Goal: Information Seeking & Learning: Learn about a topic

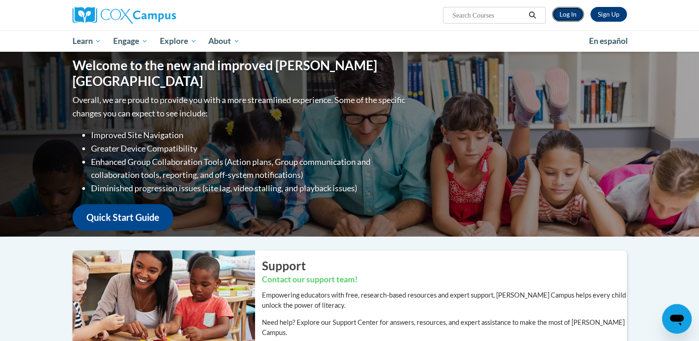
click at [567, 14] on link "Log In" at bounding box center [568, 14] width 32 height 15
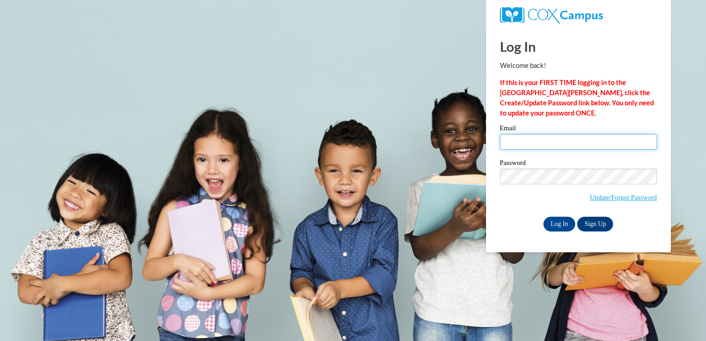
click at [553, 147] on input "Email" at bounding box center [578, 142] width 157 height 16
type input "[PERSON_NAME][EMAIL_ADDRESS][PERSON_NAME][DOMAIN_NAME]"
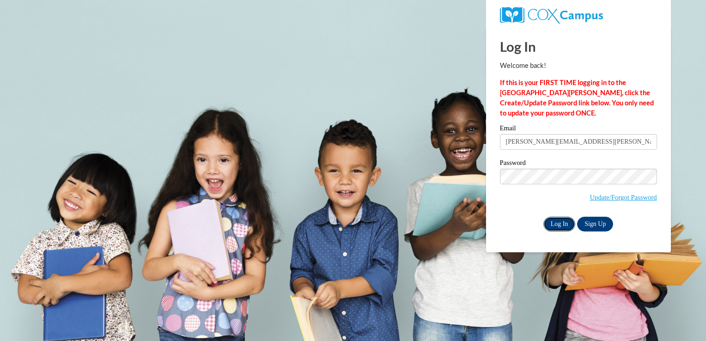
click at [559, 223] on input "Log In" at bounding box center [560, 224] width 32 height 15
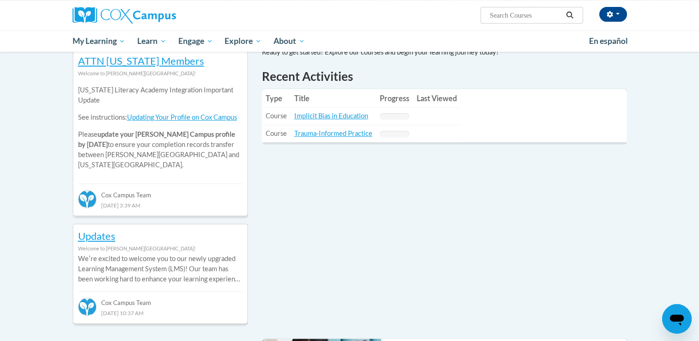
scroll to position [314, 0]
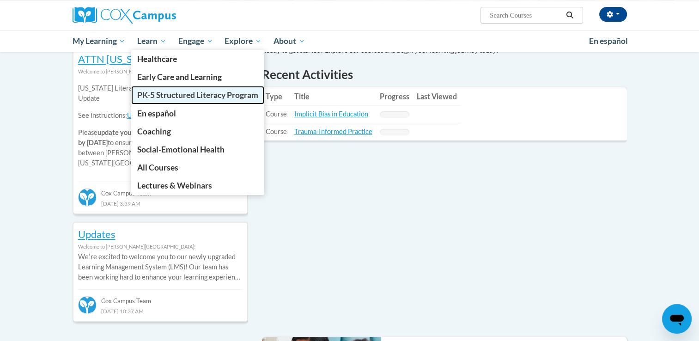
click at [156, 92] on span "PK-5 Structured Literacy Program" at bounding box center [197, 95] width 121 height 10
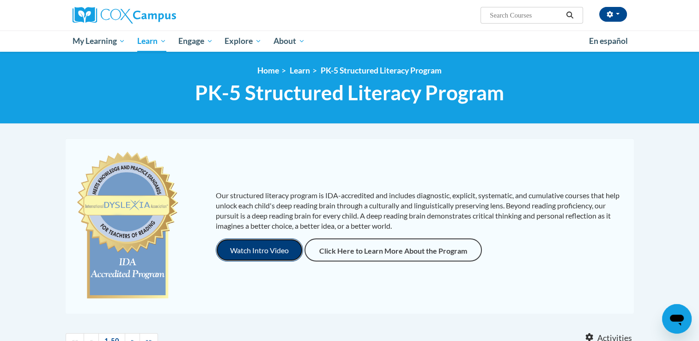
click at [266, 254] on button "Watch Intro Video" at bounding box center [259, 250] width 87 height 23
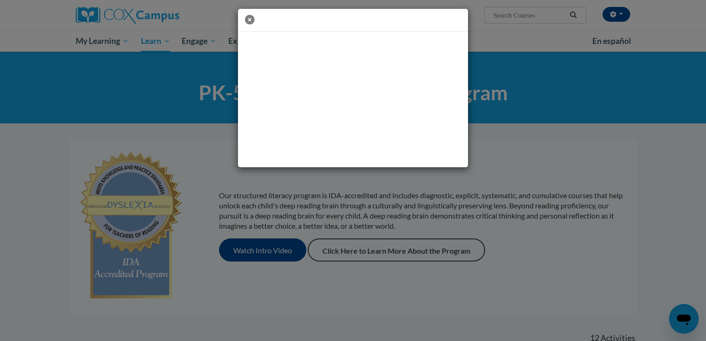
click at [249, 20] on icon "button" at bounding box center [250, 20] width 10 height 10
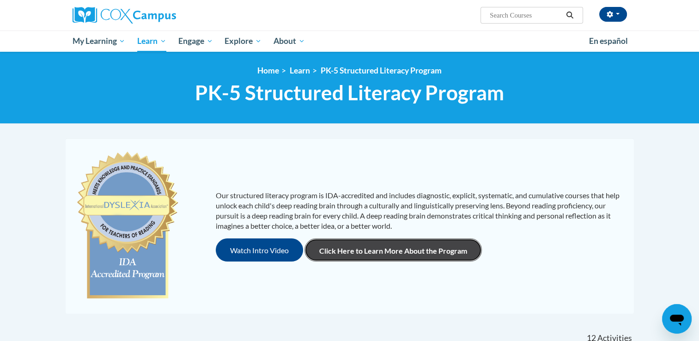
click at [356, 259] on link "Click Here to Learn More About the Program" at bounding box center [394, 250] width 178 height 23
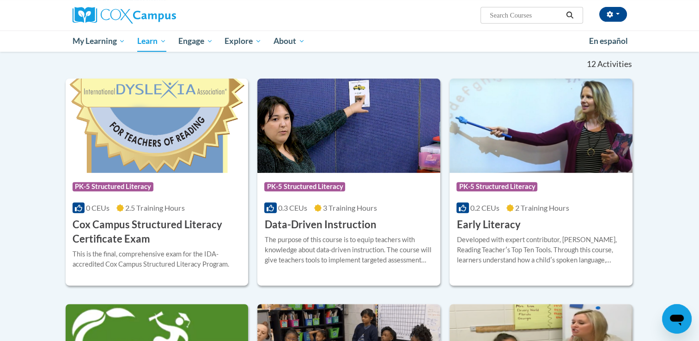
scroll to position [296, 0]
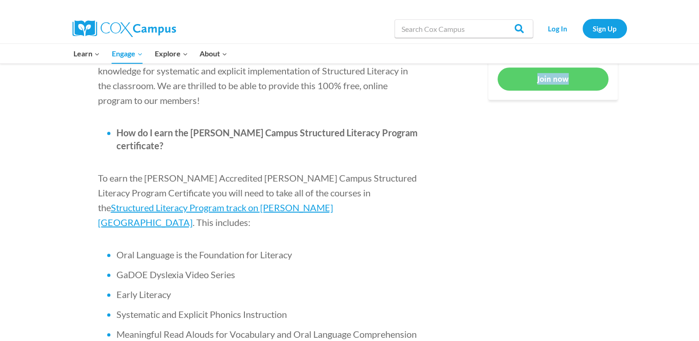
scroll to position [542, 0]
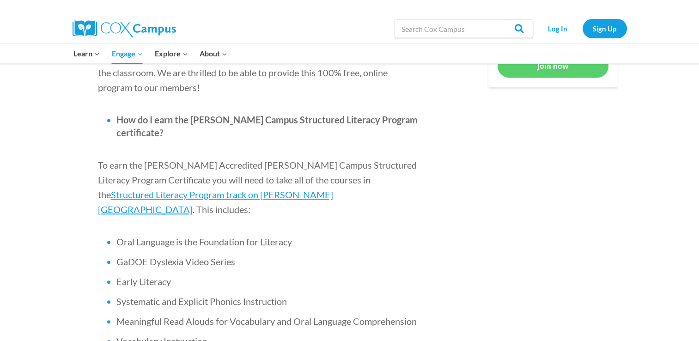
drag, startPoint x: 699, startPoint y: 335, endPoint x: 687, endPoint y: 204, distance: 131.9
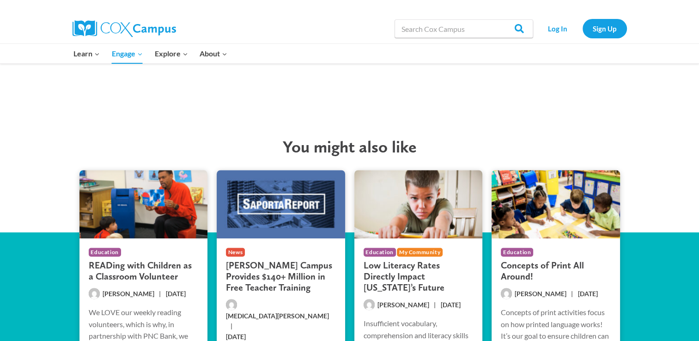
scroll to position [1663, 0]
